Goal: Task Accomplishment & Management: Manage account settings

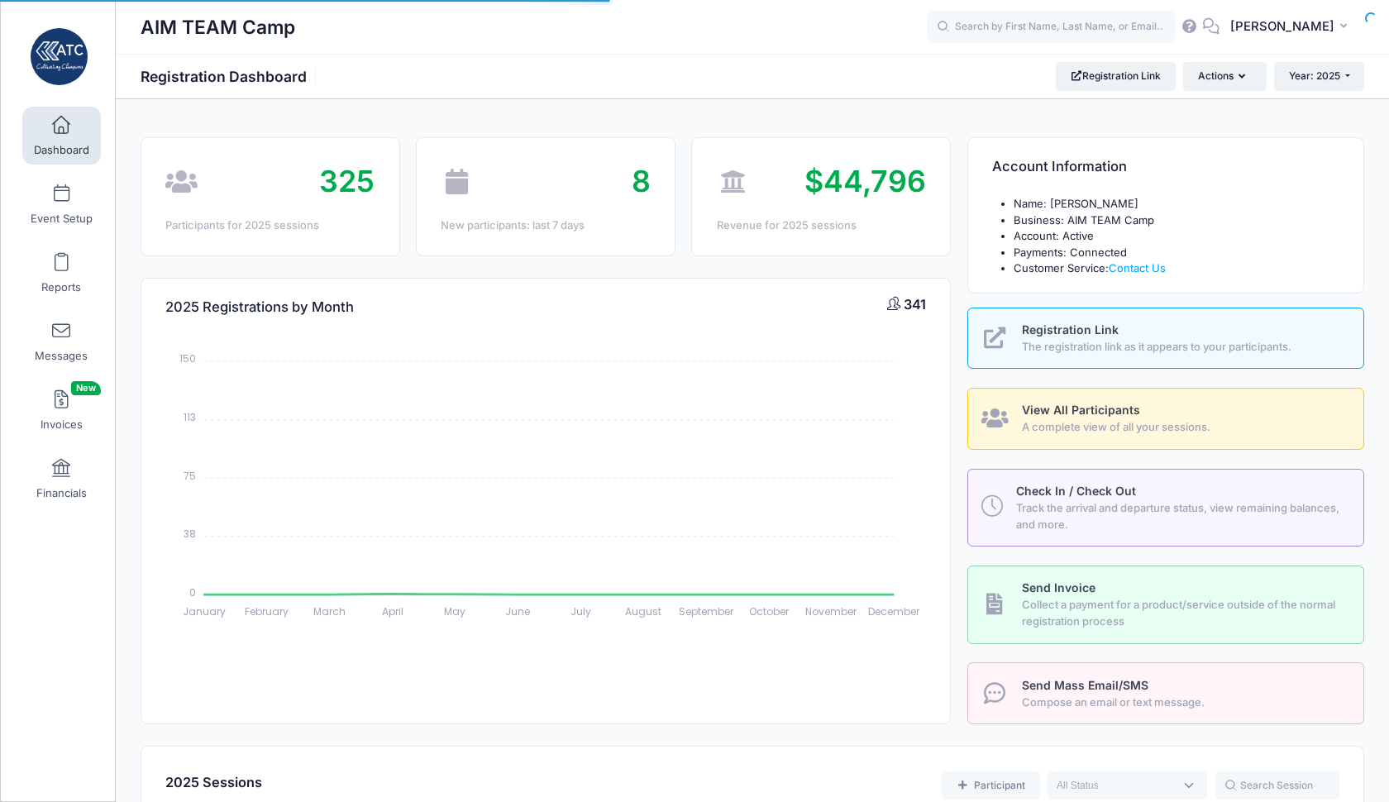
select select
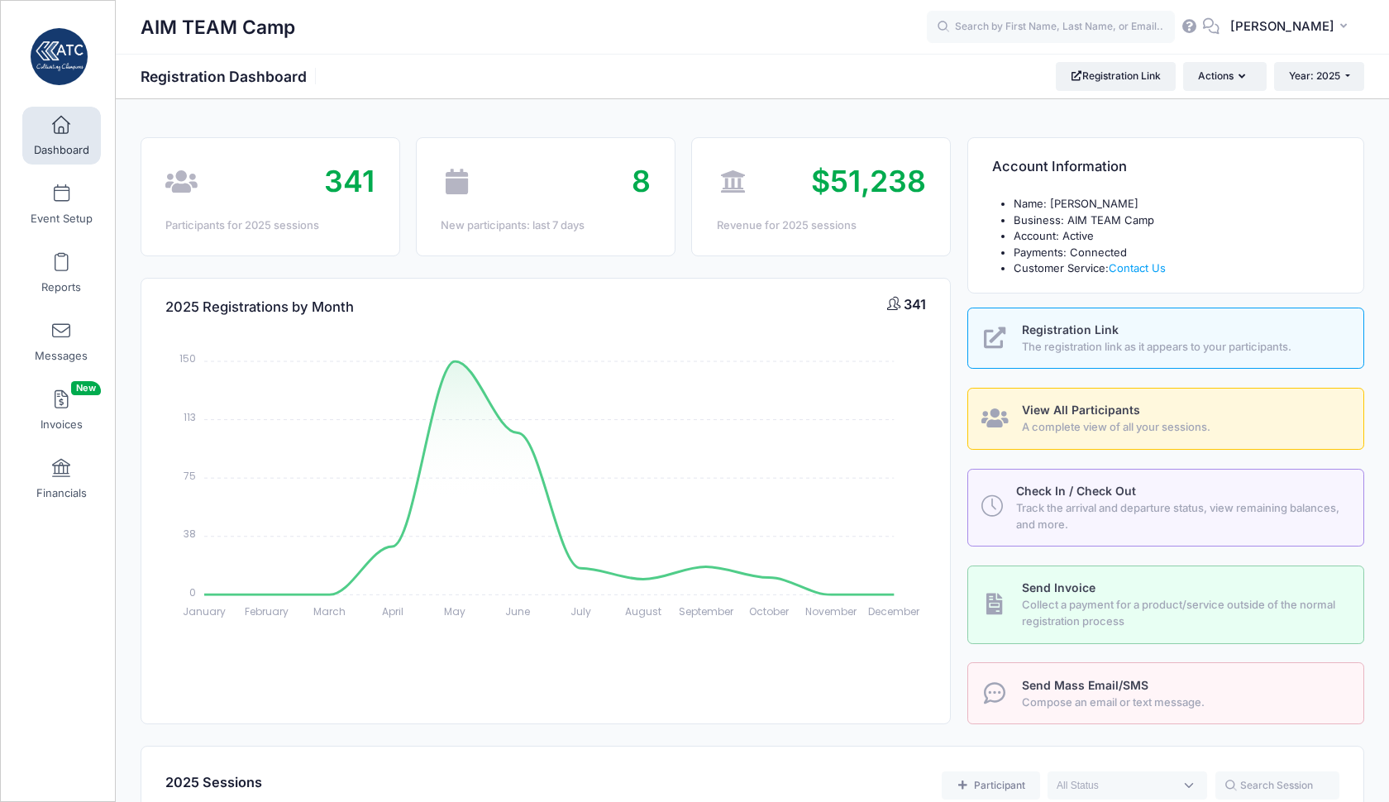
click at [74, 136] on link "Dashboard" at bounding box center [61, 136] width 79 height 58
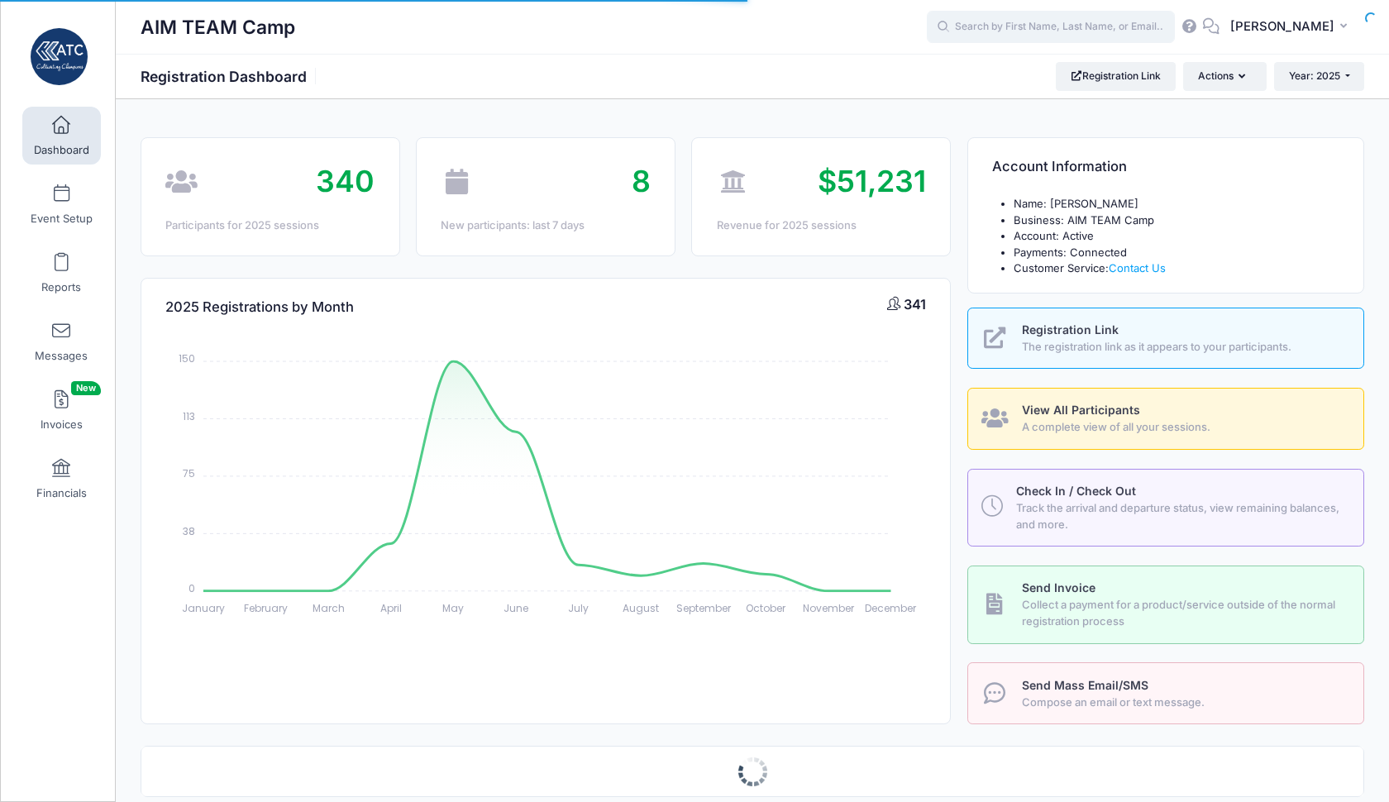
click at [1055, 28] on input "text" at bounding box center [1051, 27] width 248 height 33
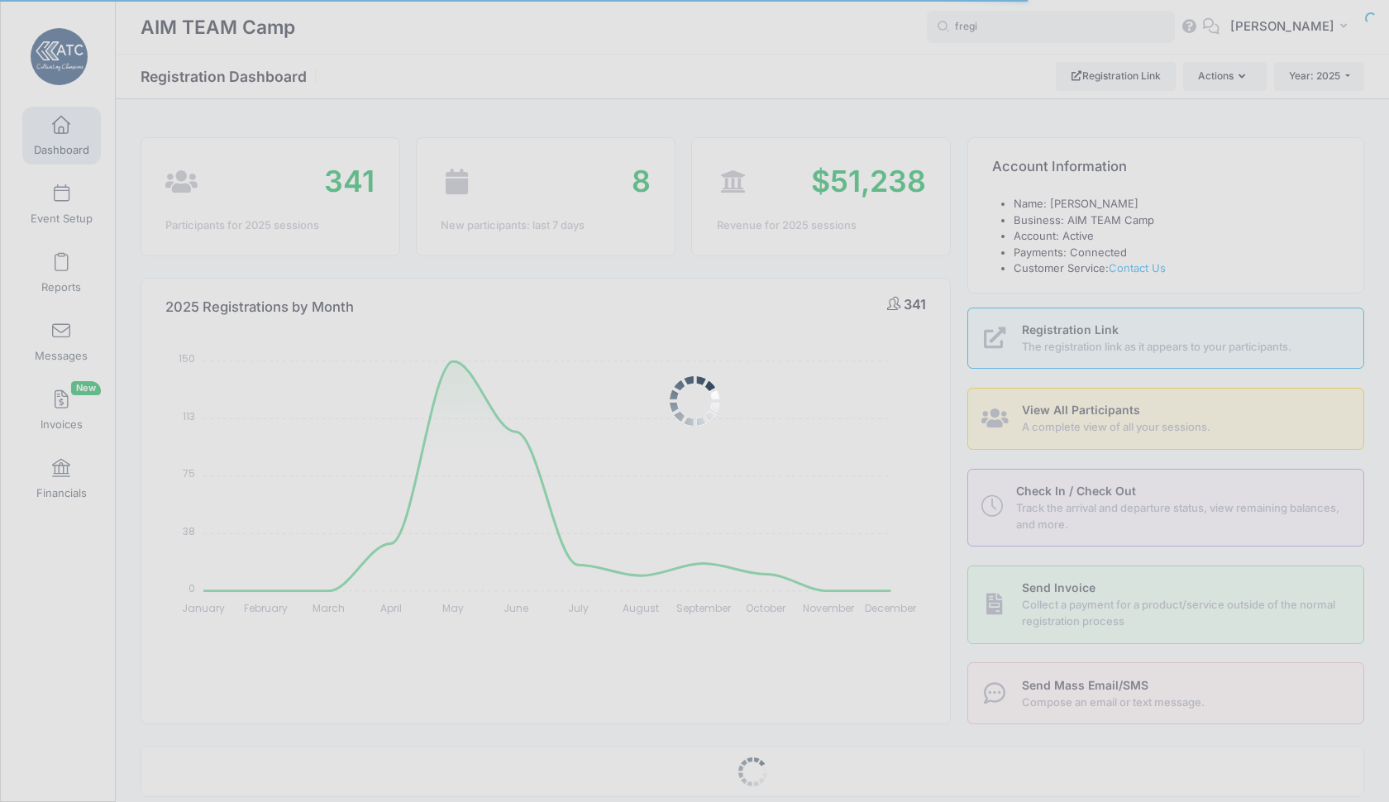
type input "fregia"
select select
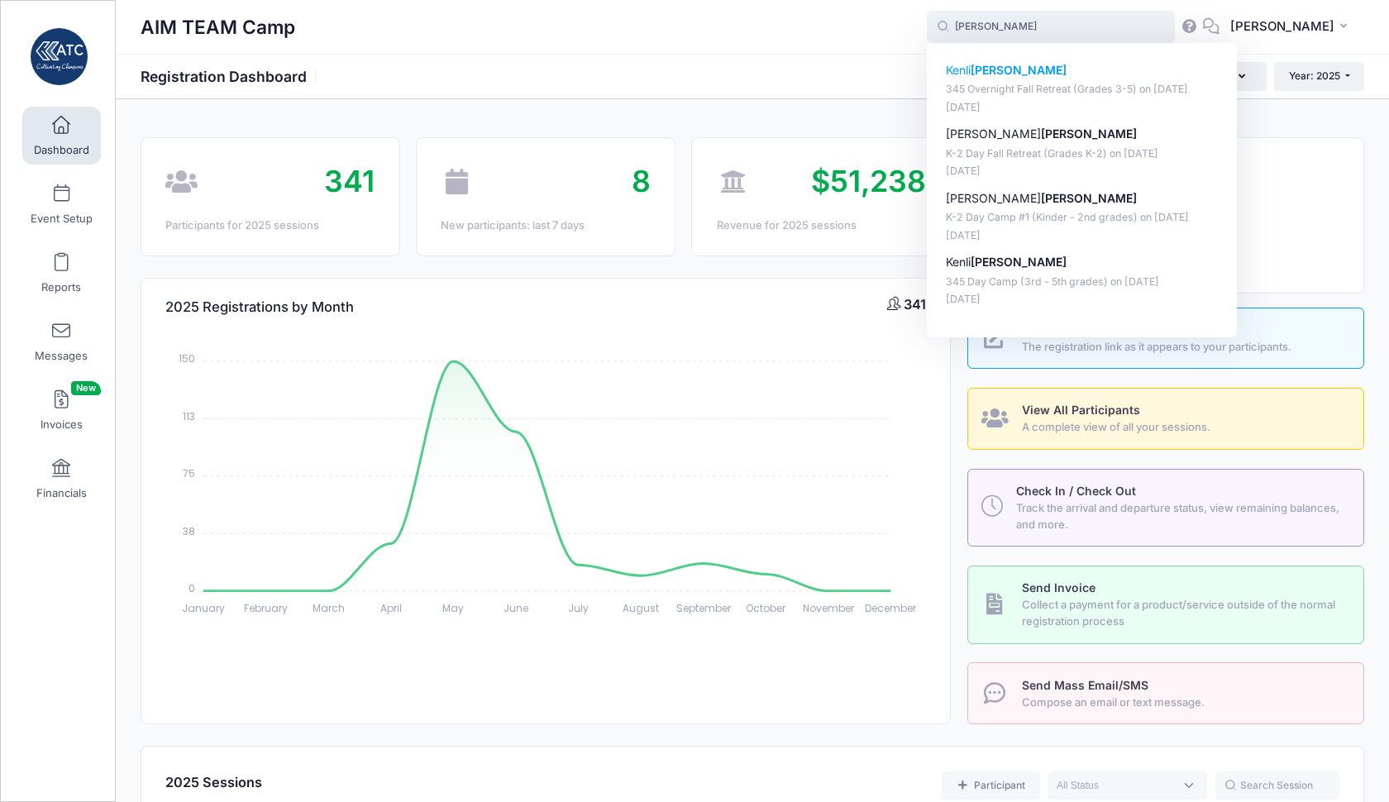
click at [1073, 98] on p "345 Overnight Fall Retreat (Grades 3-5) on Oct-24, 2025" at bounding box center [1082, 90] width 273 height 16
type input "Kenli Fregia (345 Overnight Fall Retreat (Grades 3-5), Oct-24, 2025)"
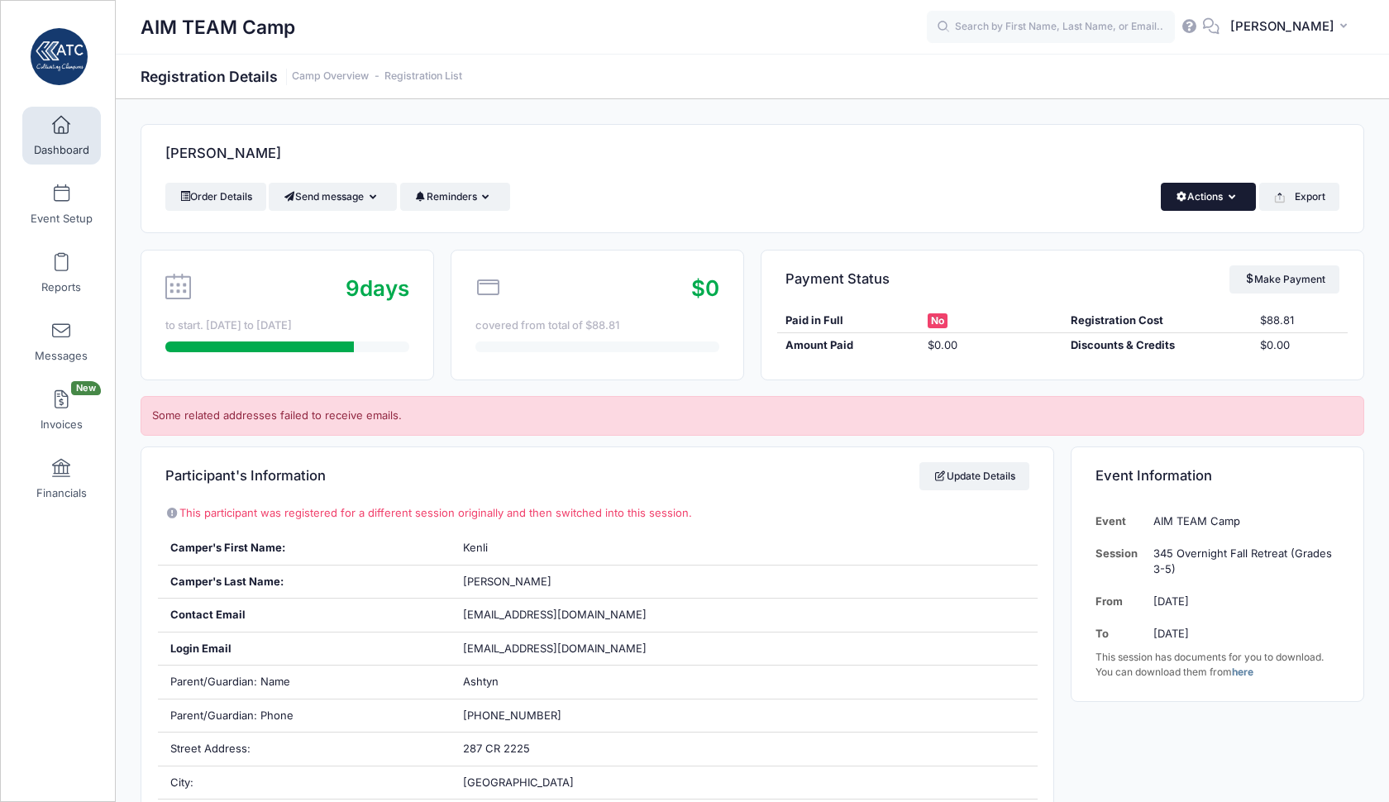
click at [1226, 201] on button "Actions" at bounding box center [1208, 197] width 95 height 28
click at [1111, 356] on link "Delete" at bounding box center [1152, 349] width 191 height 31
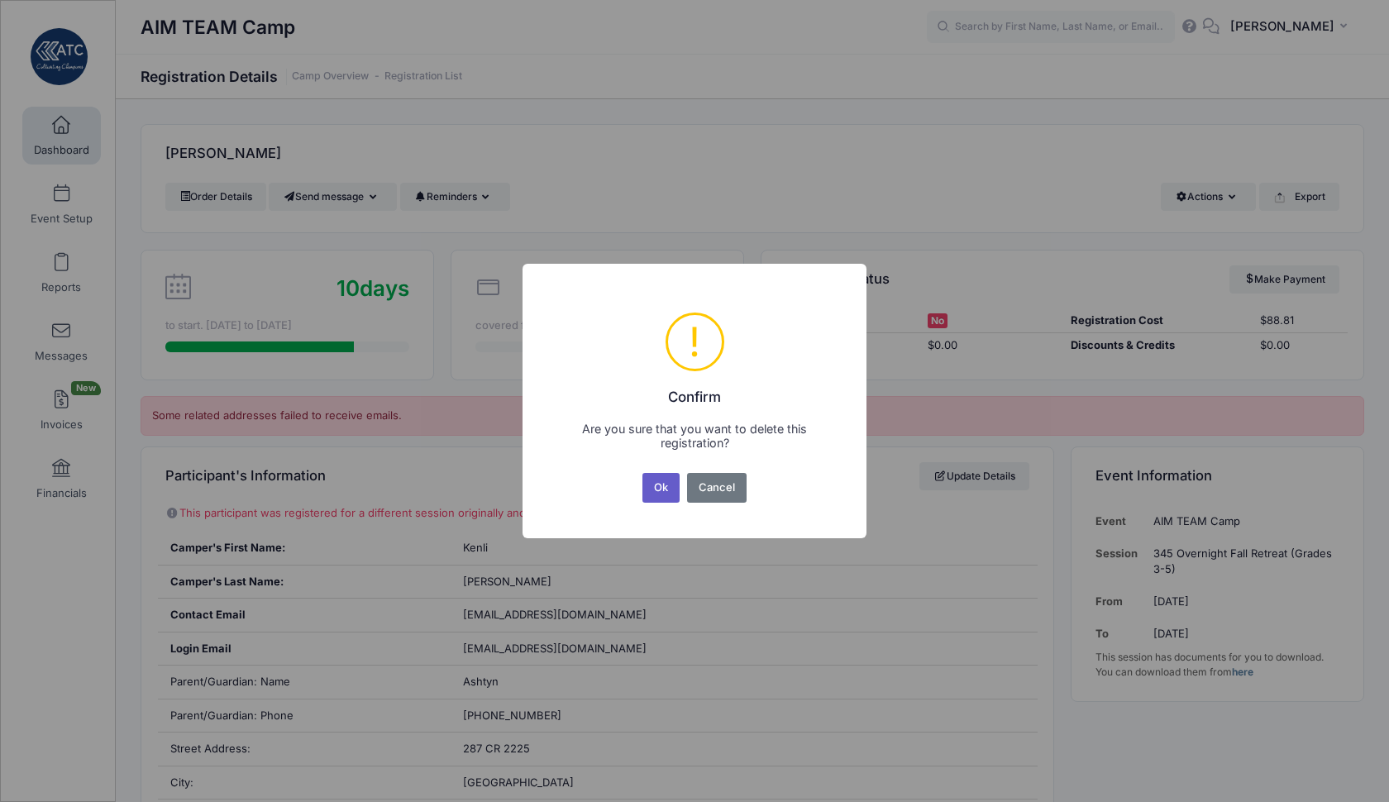
click at [657, 486] on button "Ok" at bounding box center [661, 488] width 38 height 30
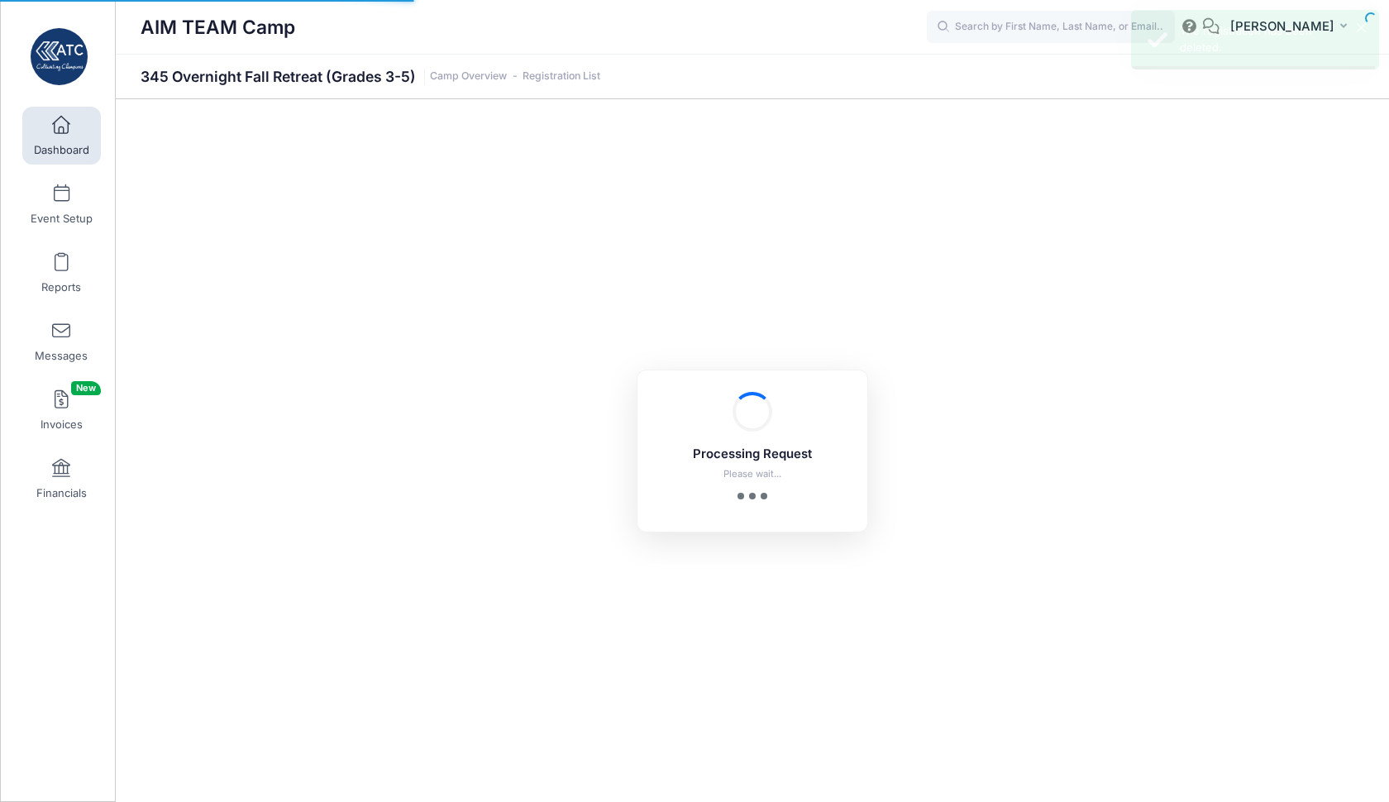
select select "10"
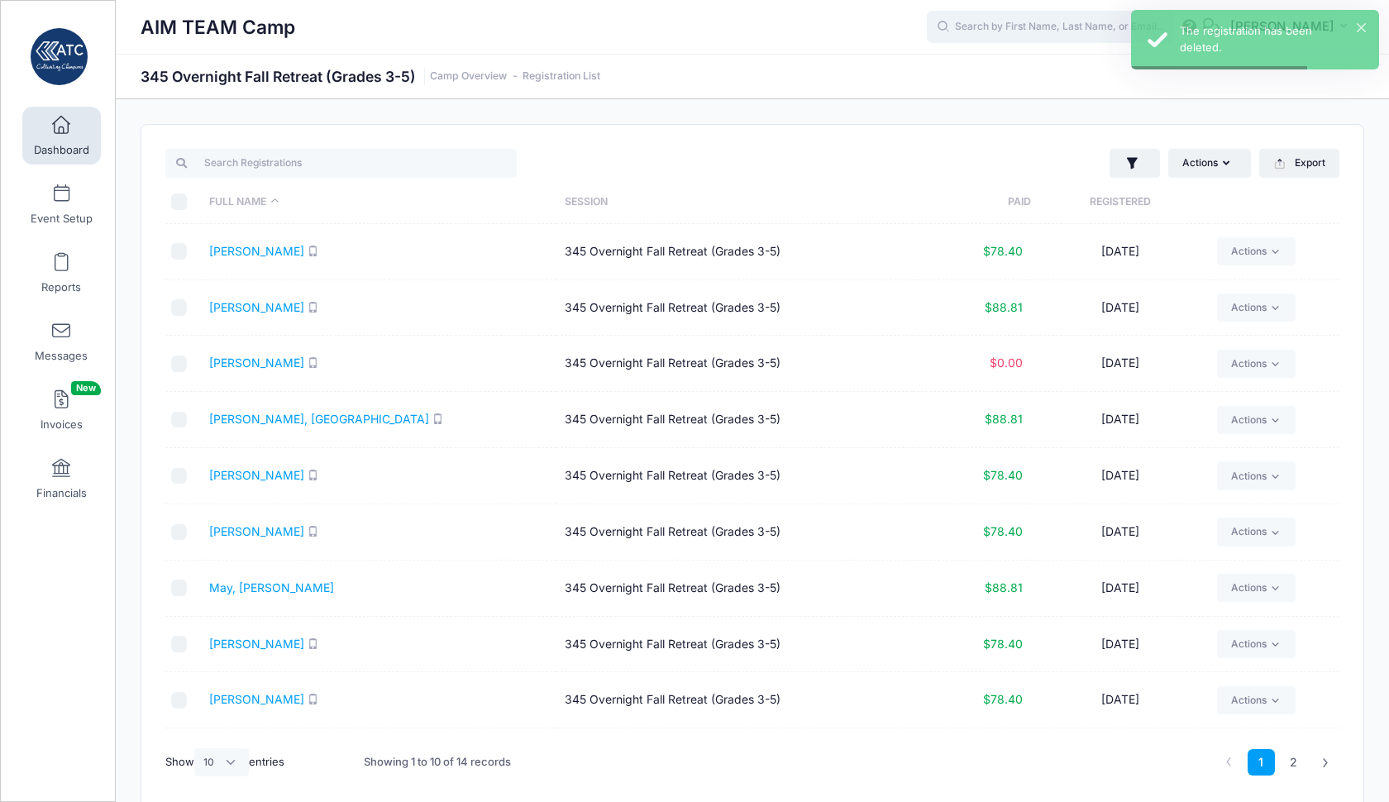
click at [1022, 26] on input "text" at bounding box center [1051, 27] width 248 height 33
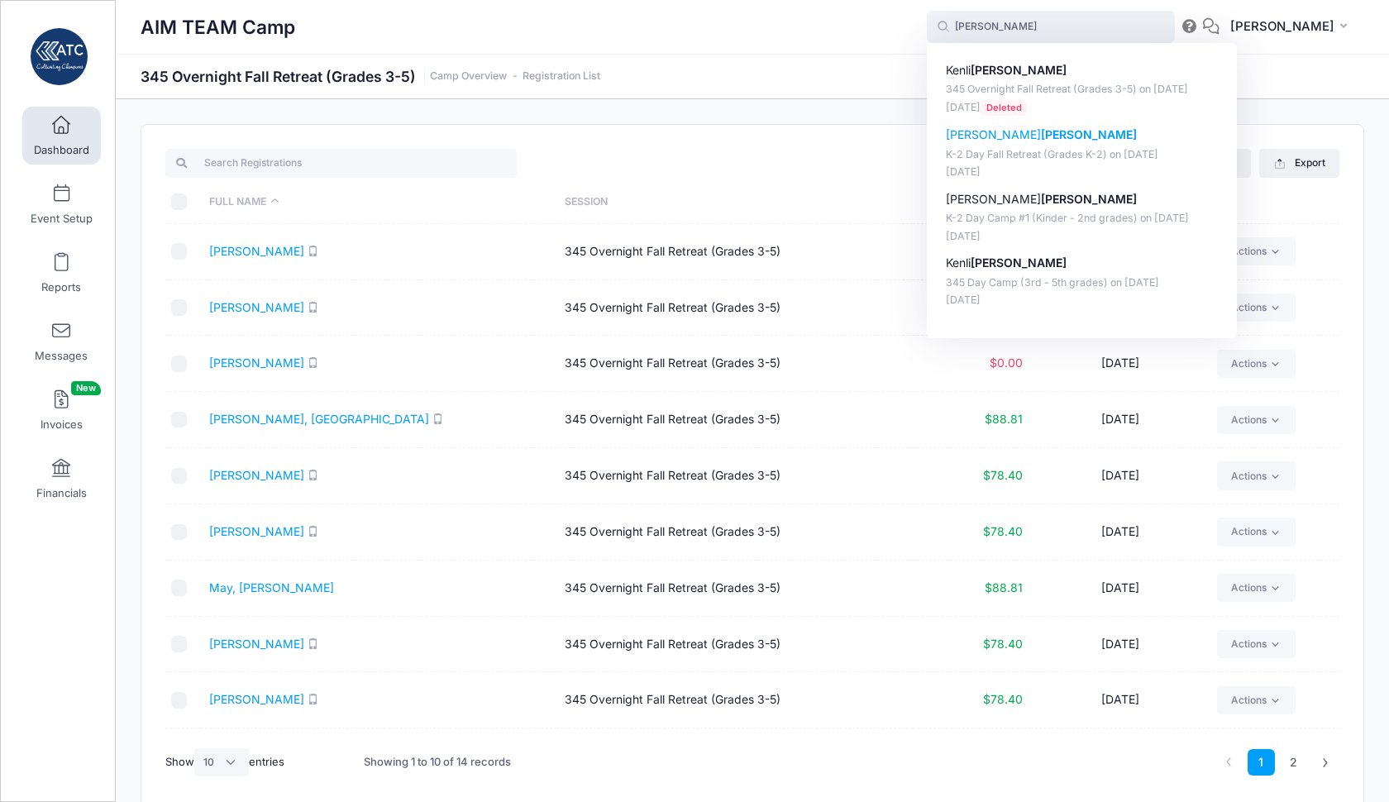
click at [1039, 163] on p "K-2 Day Fall Retreat (Grades K-2) on Oct-25, 2025" at bounding box center [1082, 155] width 273 height 16
type input "Callie Fregia (K-2 Day Fall Retreat (Grades K-2), Oct-25, 2025)"
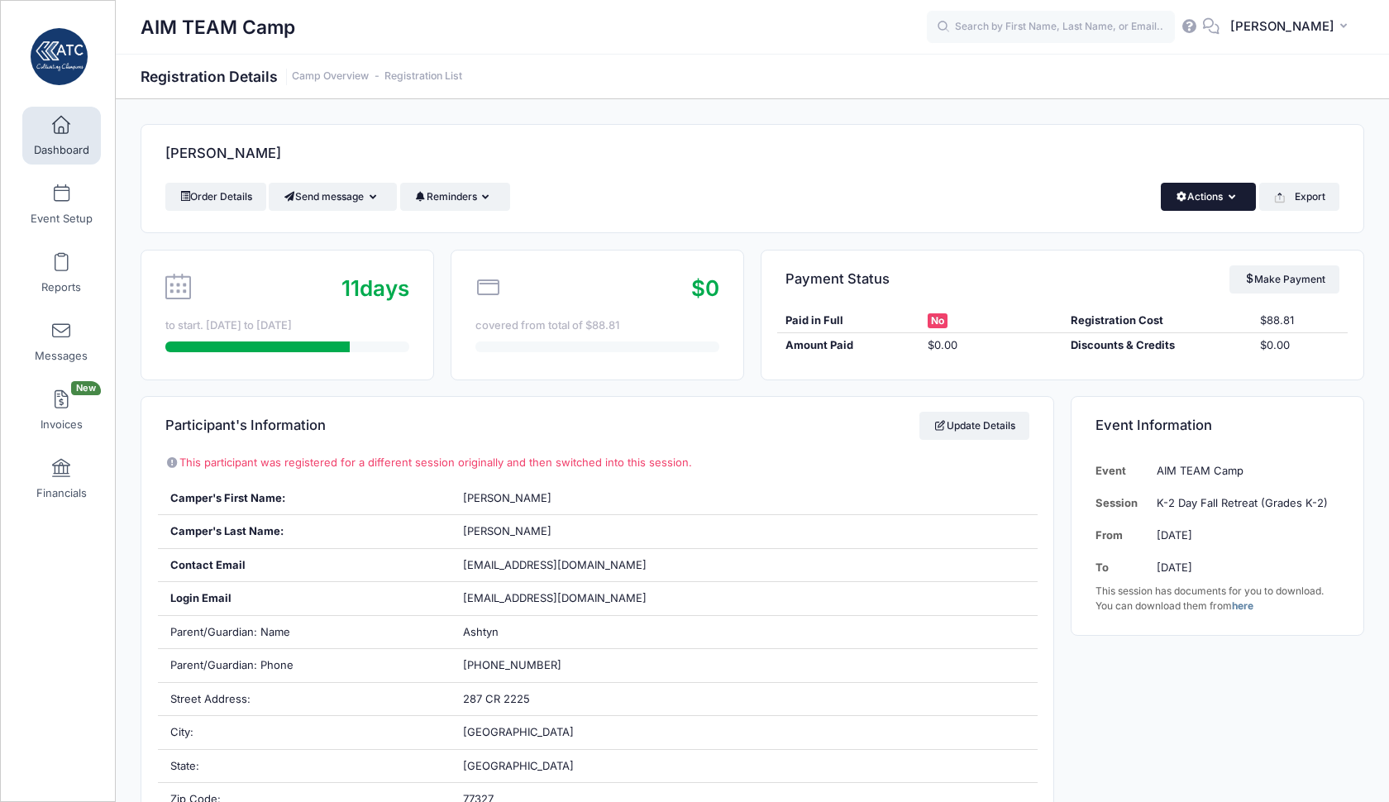
click at [1205, 190] on button "Actions" at bounding box center [1208, 197] width 95 height 28
click at [1101, 354] on link "Delete" at bounding box center [1152, 349] width 191 height 31
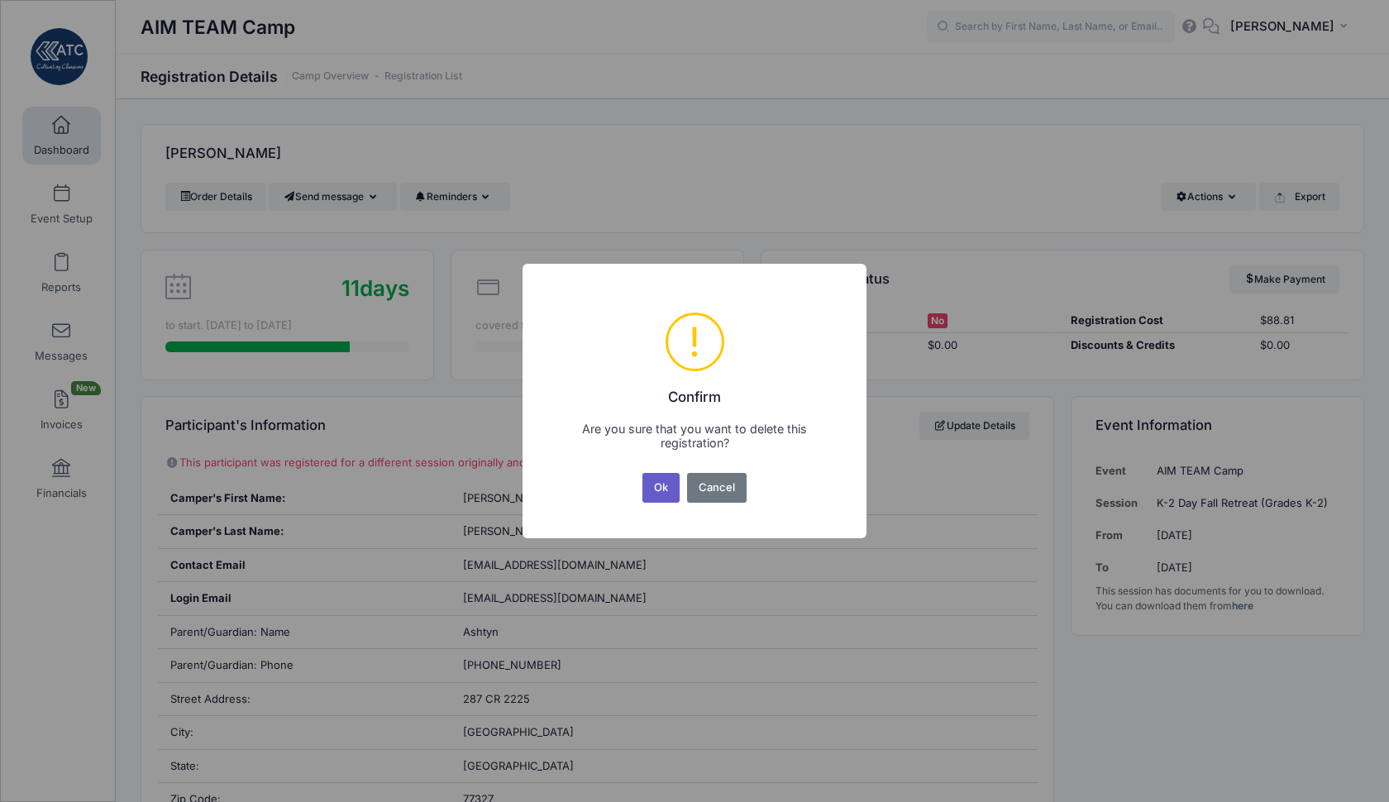
click at [653, 483] on button "Ok" at bounding box center [661, 488] width 38 height 30
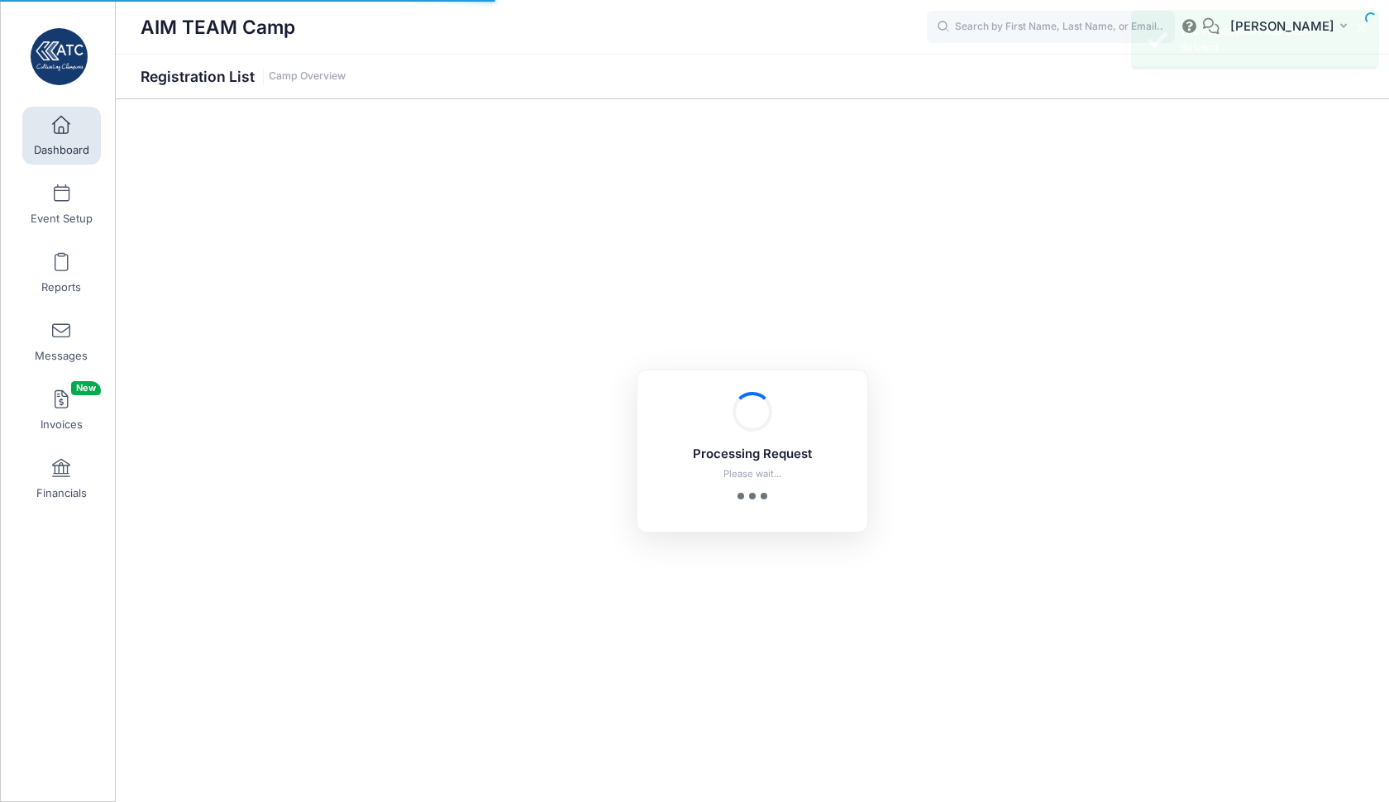
select select "10"
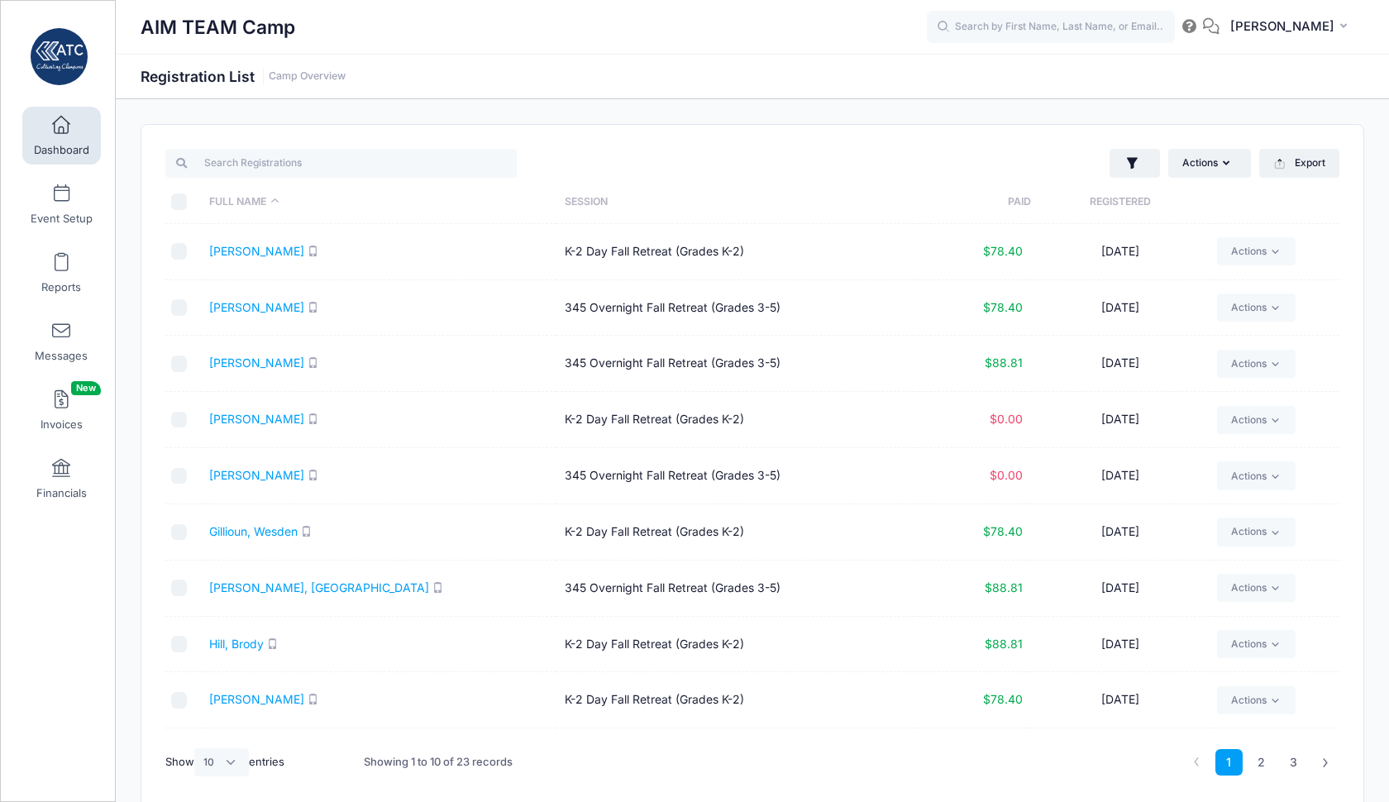
click at [617, 298] on td "345 Overnight Fall Retreat (Grades 3-5)" at bounding box center [734, 308] width 356 height 56
